Goal: Information Seeking & Learning: Learn about a topic

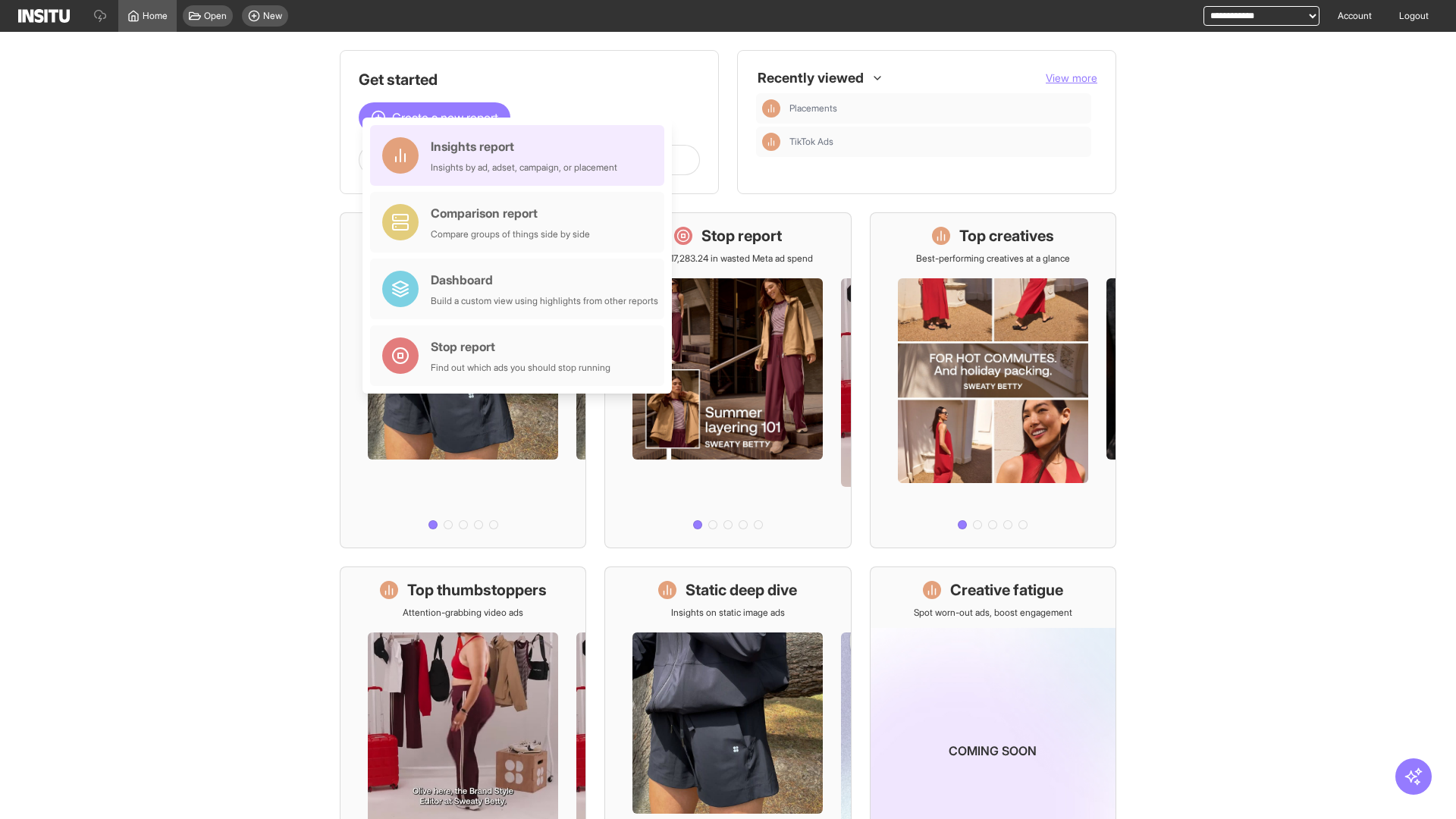
click at [521, 155] on div "Insights report Insights by ad, adset, campaign, or placement" at bounding box center [524, 155] width 187 height 37
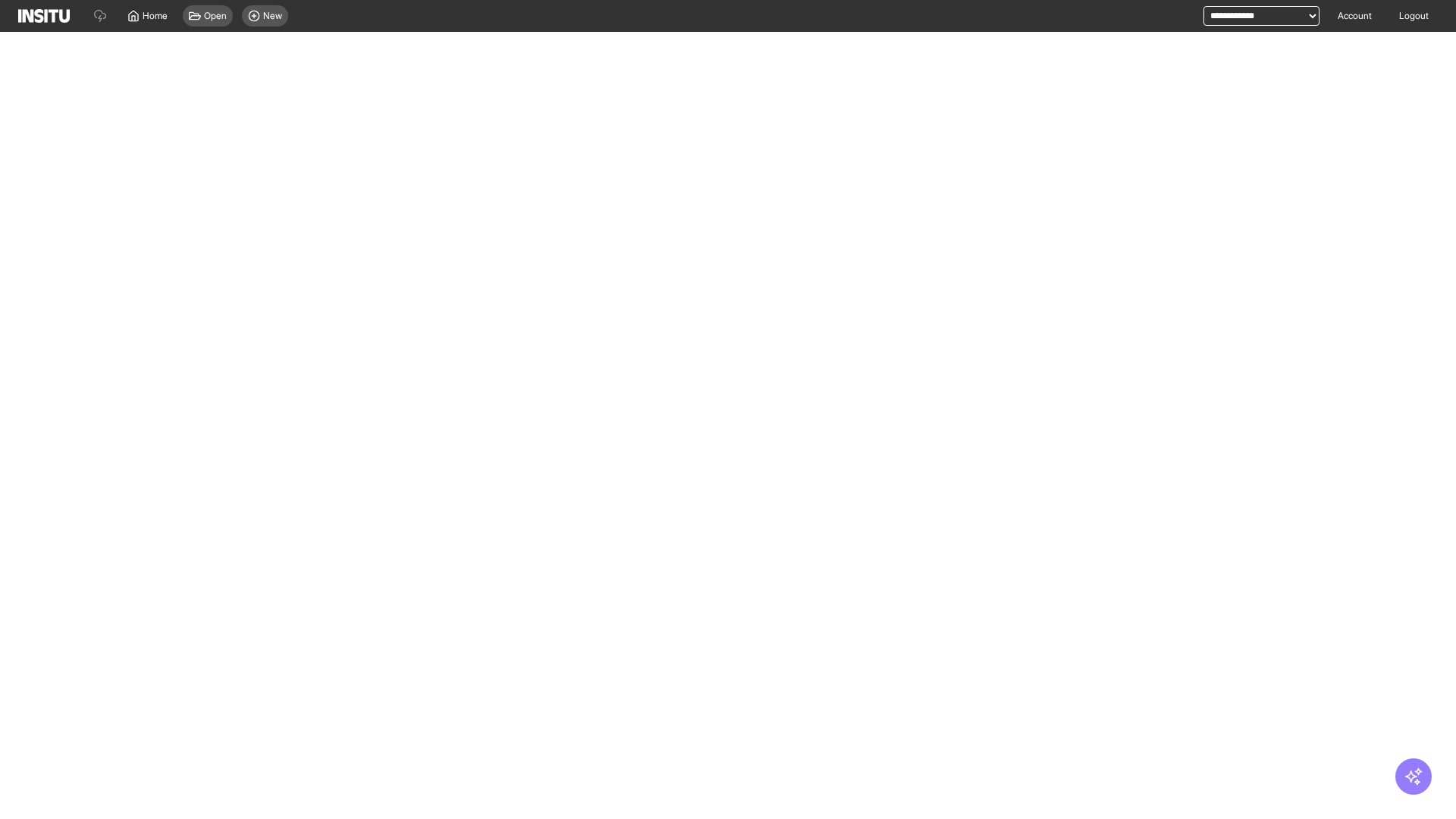
select select "**"
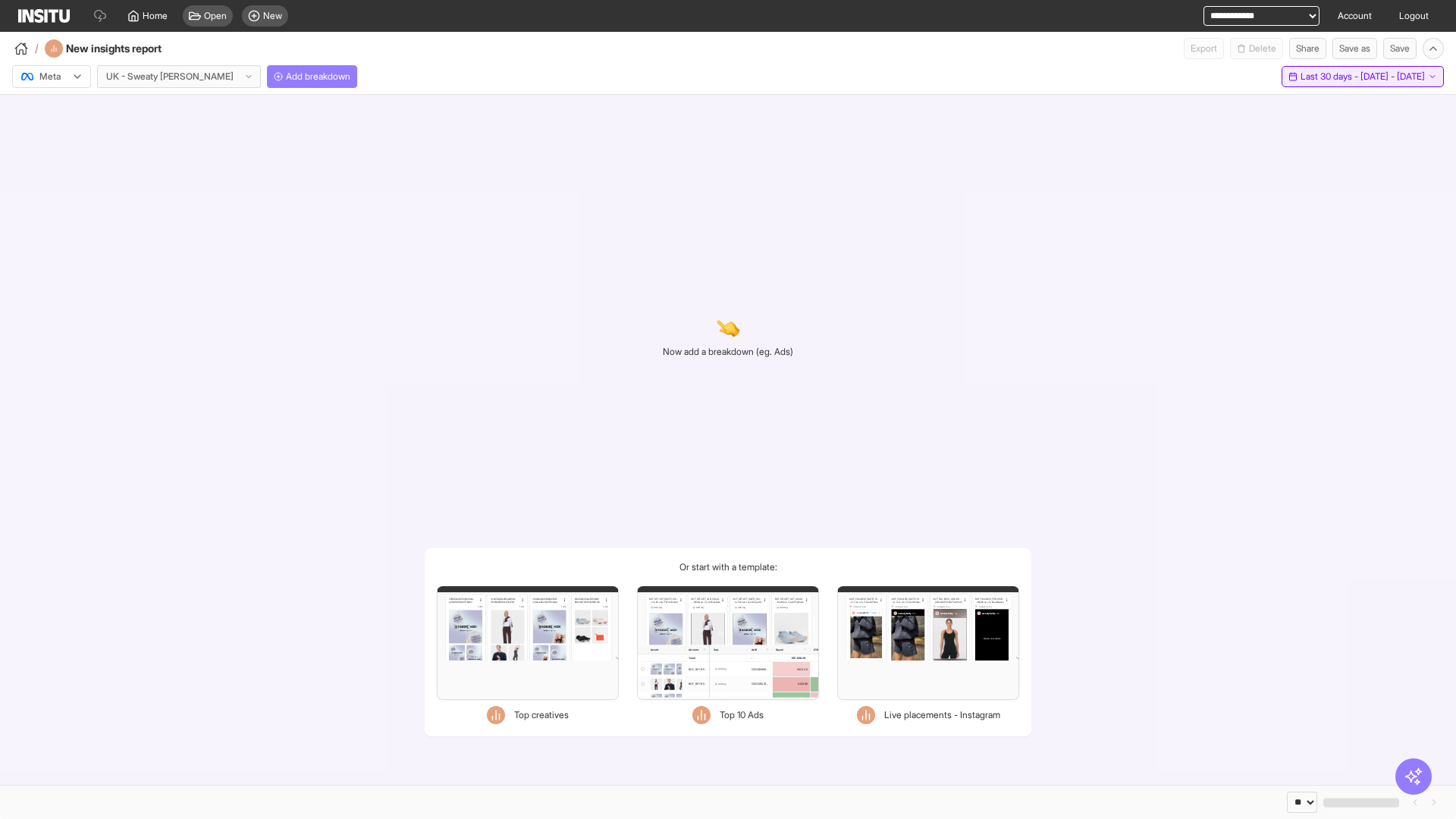
click at [1329, 76] on span "Last 30 days - [DATE] - [DATE]" at bounding box center [1362, 77] width 125 height 13
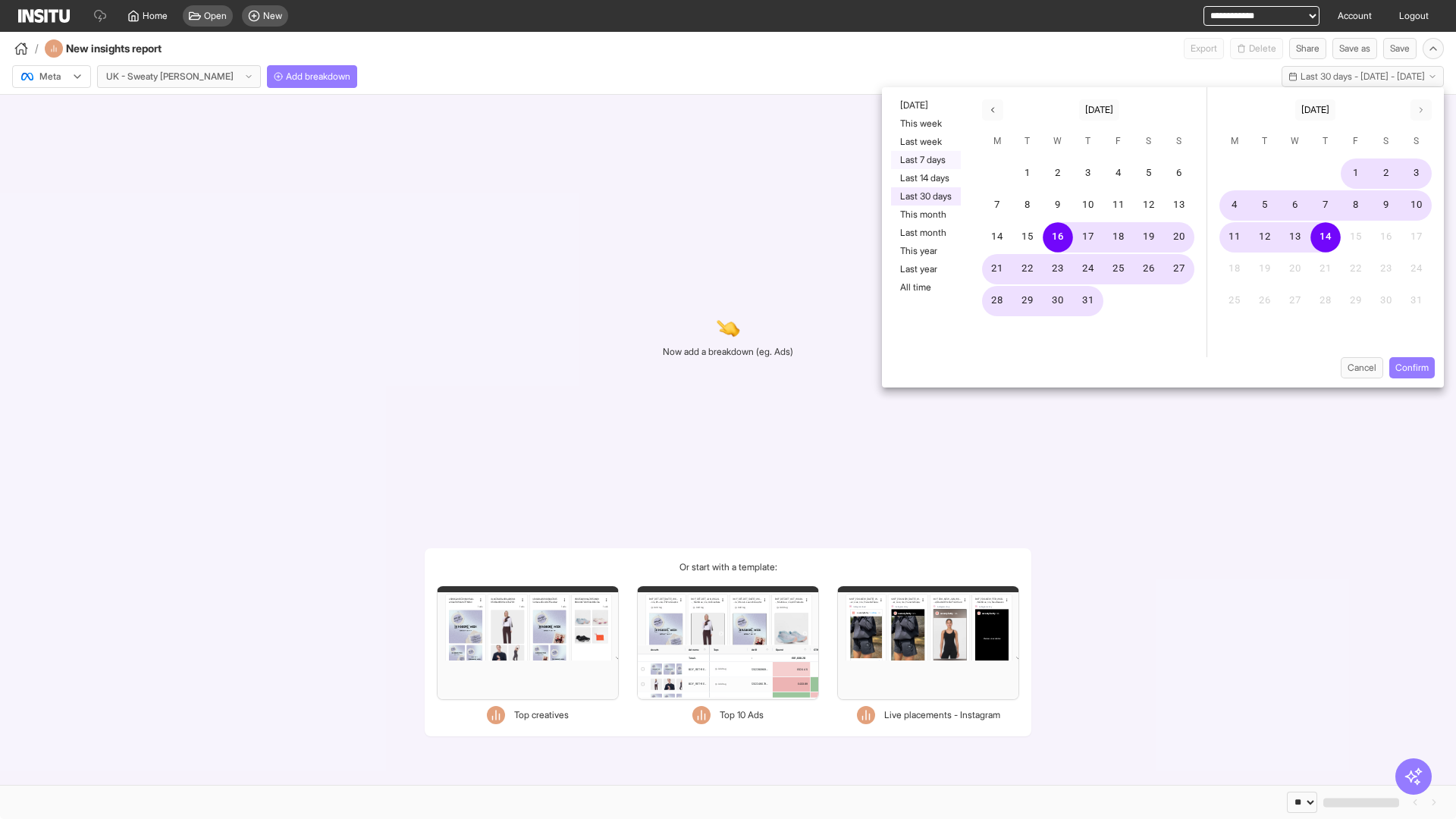
click at [924, 160] on button "Last 7 days" at bounding box center [926, 160] width 70 height 18
